Goal: Transaction & Acquisition: Purchase product/service

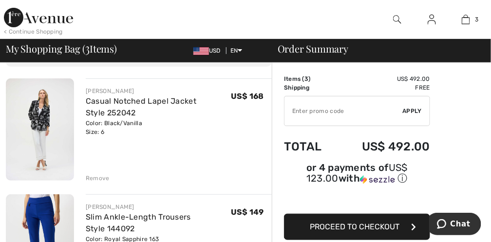
scroll to position [65, 0]
click at [90, 175] on div "Remove" at bounding box center [98, 177] width 24 height 9
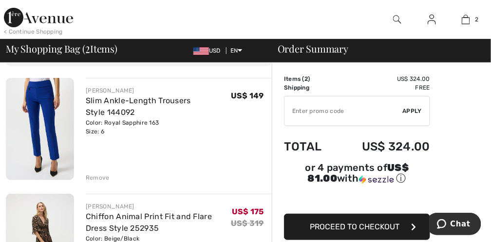
click at [99, 175] on div "Remove" at bounding box center [98, 177] width 24 height 9
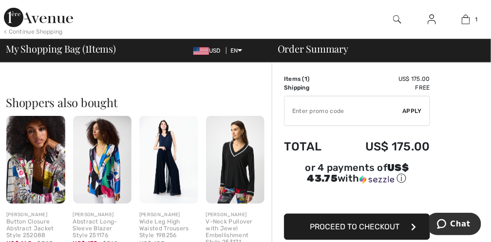
scroll to position [227, 0]
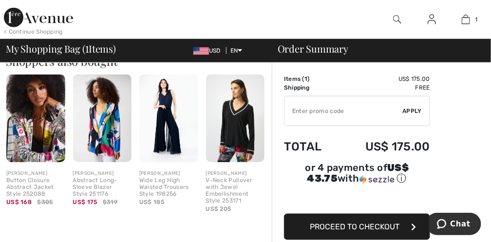
click at [43, 140] on img at bounding box center [35, 118] width 59 height 88
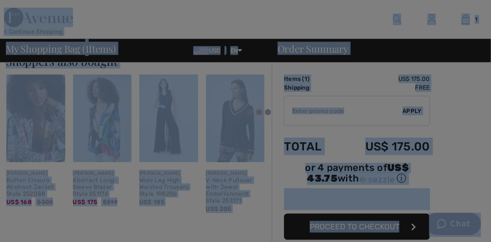
click at [43, 140] on div at bounding box center [245, 121] width 491 height 242
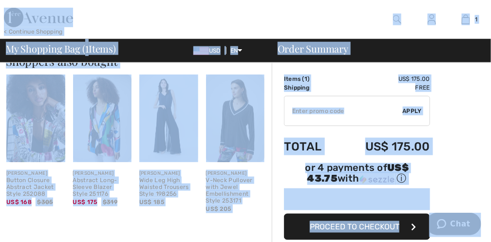
click at [48, 127] on img at bounding box center [35, 118] width 59 height 88
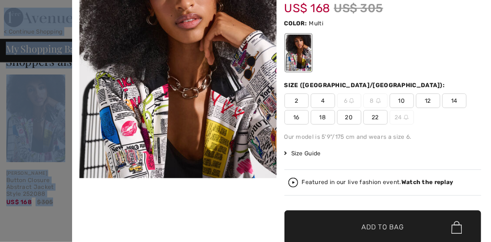
scroll to position [65, 0]
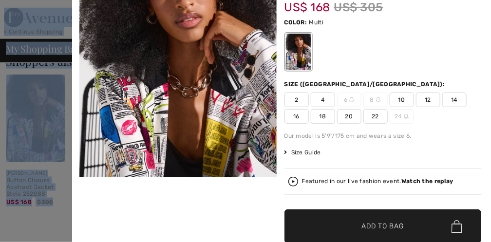
click at [229, 131] on img at bounding box center [177, 82] width 197 height 295
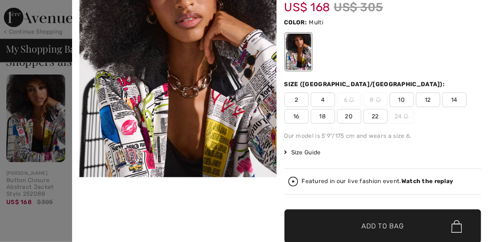
click at [295, 54] on div at bounding box center [297, 52] width 25 height 37
click at [318, 97] on span "4" at bounding box center [322, 99] width 24 height 15
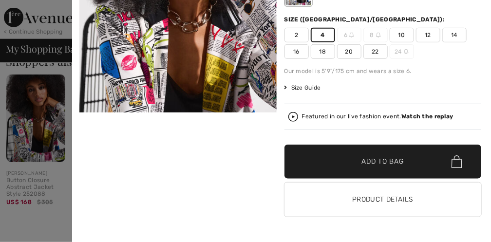
scroll to position [147, 0]
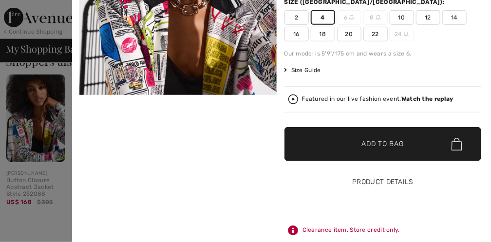
click at [367, 182] on button "Product Details" at bounding box center [382, 182] width 197 height 34
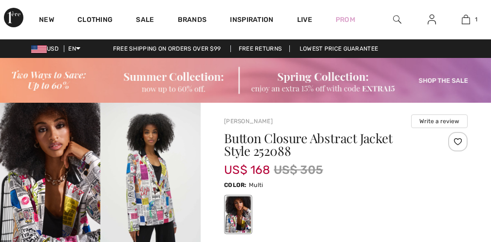
checkbox input "true"
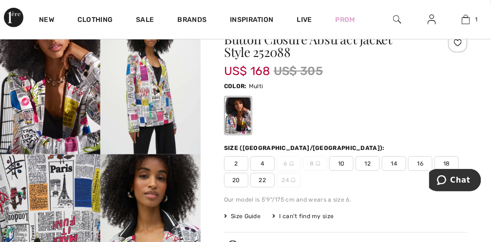
scroll to position [97, 0]
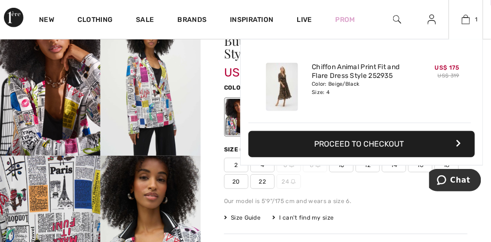
click at [286, 97] on img at bounding box center [282, 87] width 32 height 48
